Goal: Task Accomplishment & Management: Manage account settings

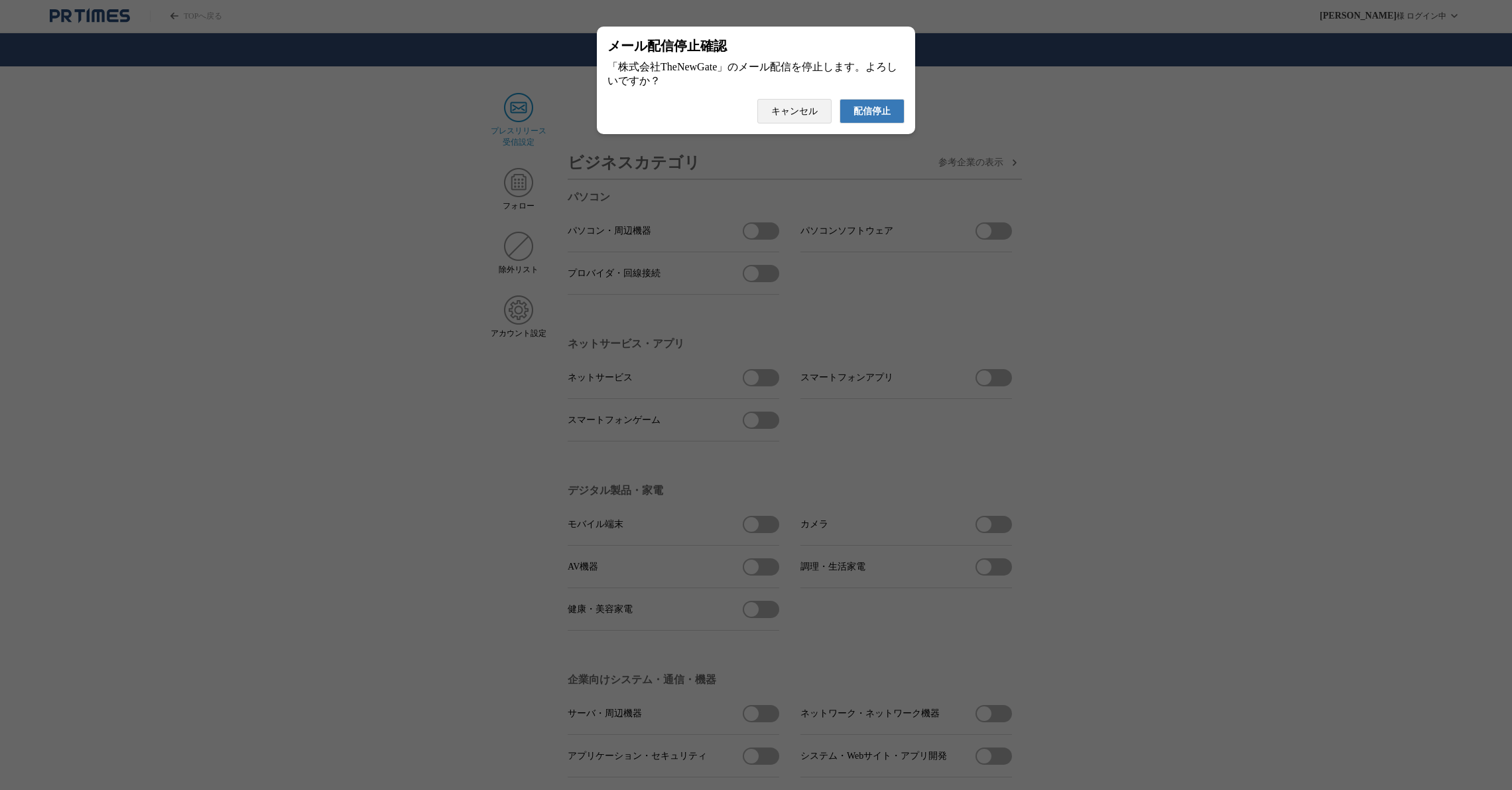
click at [890, 111] on span "配信停止" at bounding box center [871, 111] width 37 height 12
click at [871, 118] on span "配信停止" at bounding box center [871, 111] width 37 height 12
click at [874, 114] on span "配信停止" at bounding box center [871, 111] width 37 height 12
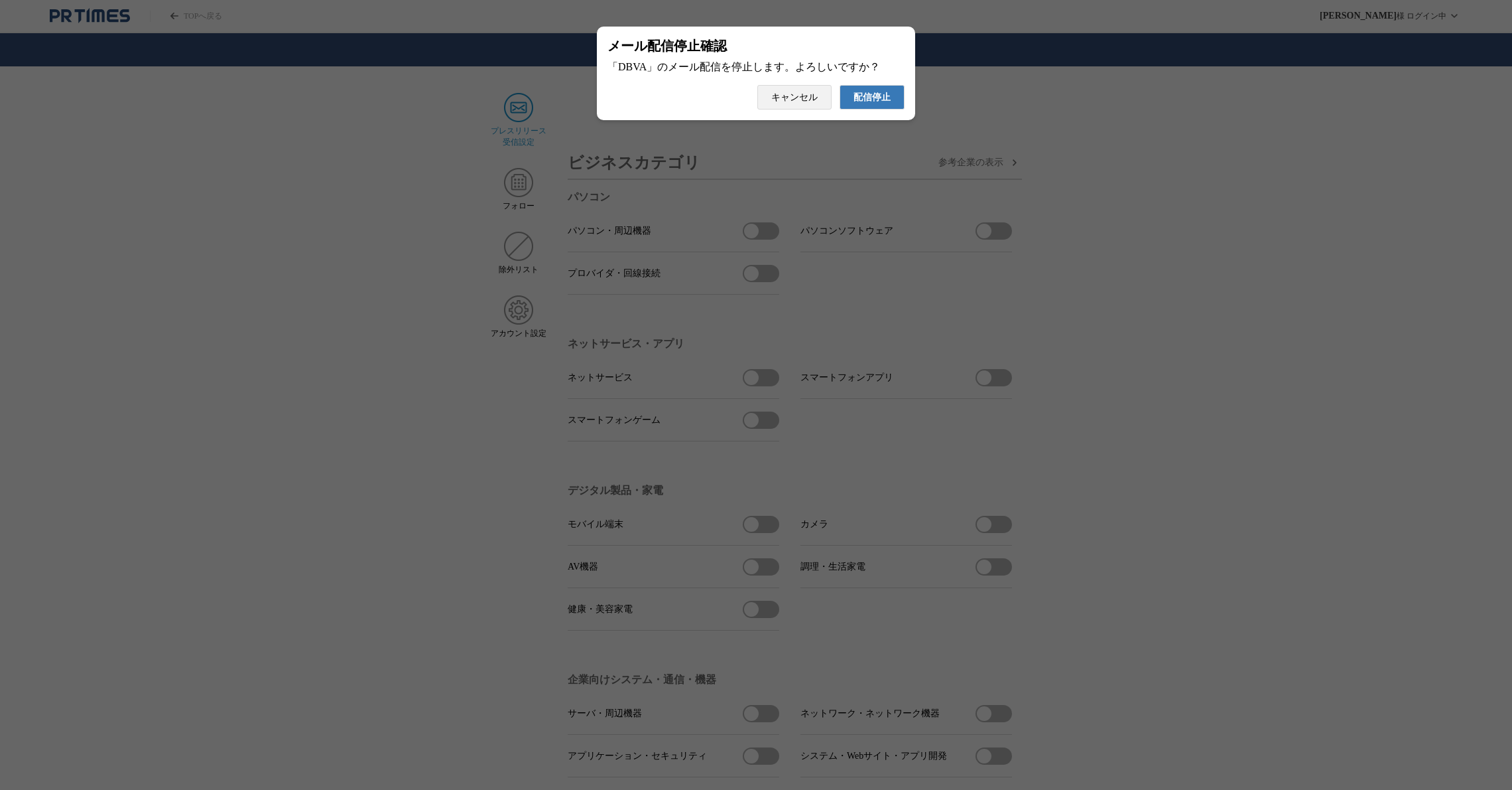
click at [873, 110] on button "配信停止" at bounding box center [872, 97] width 65 height 24
click at [883, 111] on span "配信停止" at bounding box center [871, 111] width 37 height 12
click at [865, 118] on span "配信停止" at bounding box center [871, 111] width 37 height 12
click at [866, 118] on span "配信停止" at bounding box center [871, 111] width 37 height 12
